Goal: Information Seeking & Learning: Learn about a topic

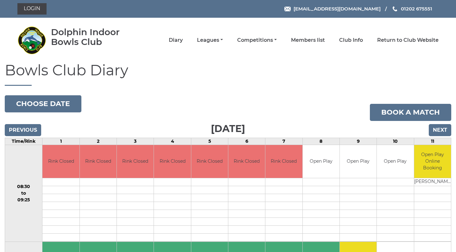
click at [223, 44] on li "Leagues Club leagues - Summer 2025 Club leagues - Winter 2024 Club leagues - Su…" at bounding box center [203, 40] width 40 height 13
click at [223, 43] on link "Leagues" at bounding box center [210, 40] width 26 height 7
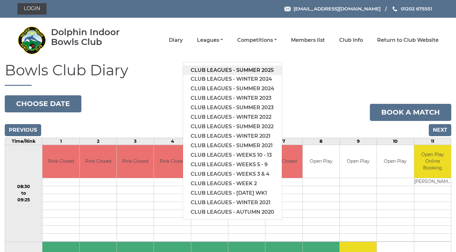
click at [236, 67] on link "Club leagues - Summer 2025" at bounding box center [232, 70] width 99 height 9
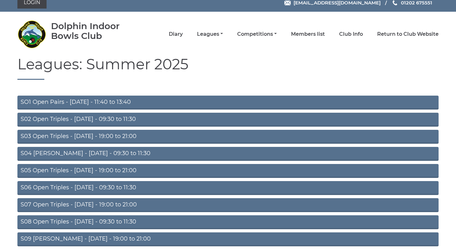
scroll to position [10, 0]
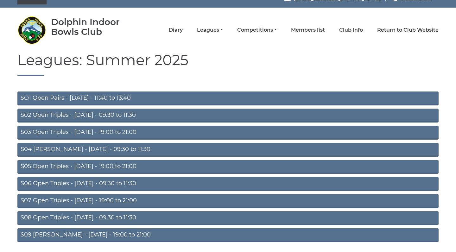
click at [143, 129] on link "S03 Open Triples - Tuesday - 19:00 to 21:00" at bounding box center [227, 133] width 421 height 14
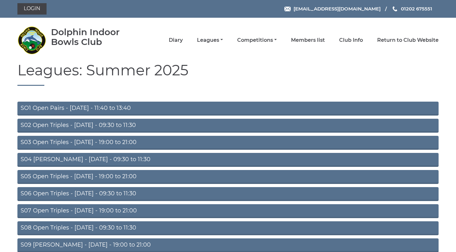
scroll to position [10, 0]
